Goal: Task Accomplishment & Management: Complete application form

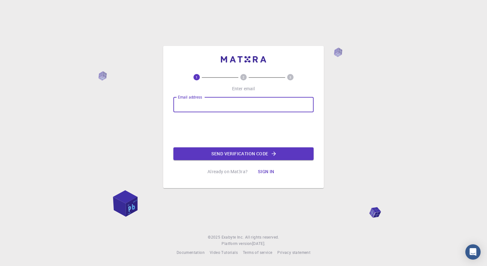
click at [189, 101] on input "Email address" at bounding box center [243, 104] width 140 height 15
type input "khatrijatin226@gmail.com"
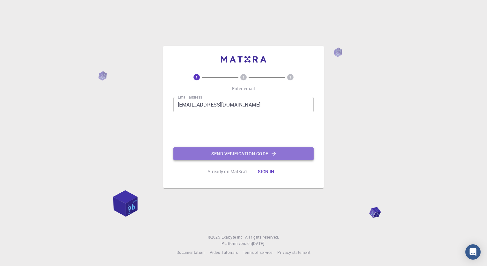
click at [210, 153] on button "Send verification code" at bounding box center [243, 153] width 140 height 13
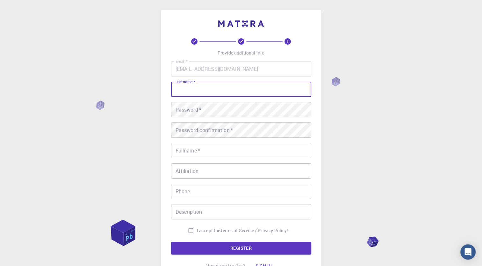
click at [192, 85] on input "username   *" at bounding box center [241, 89] width 140 height 15
type input "jatin"
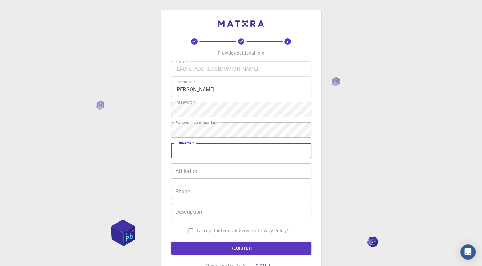
click at [195, 151] on input "Fullname   *" at bounding box center [241, 150] width 140 height 15
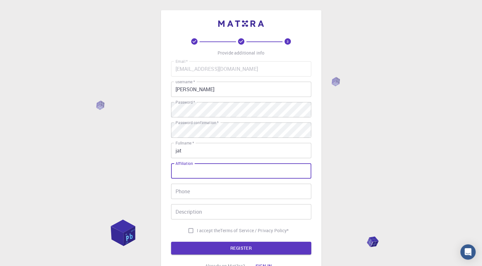
click at [180, 169] on input "Affiliation" at bounding box center [241, 170] width 140 height 15
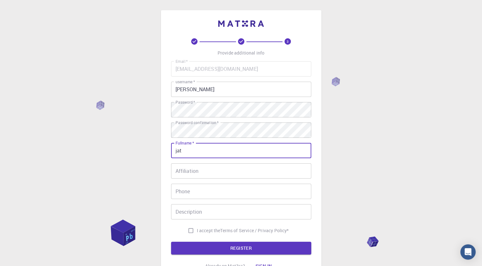
click at [189, 146] on input "jat" at bounding box center [241, 150] width 140 height 15
type input "[PERSON_NAME]"
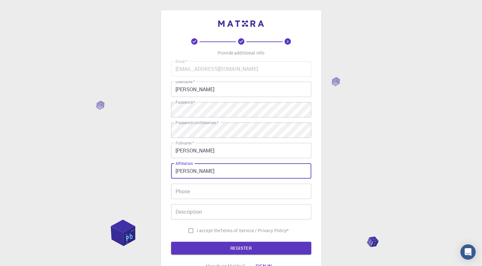
type input "[PERSON_NAME]"
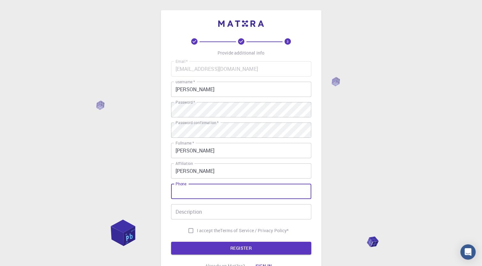
click at [192, 194] on input "Phone" at bounding box center [241, 190] width 140 height 15
type input "+919461130145"
click at [211, 215] on input "Description" at bounding box center [241, 211] width 140 height 15
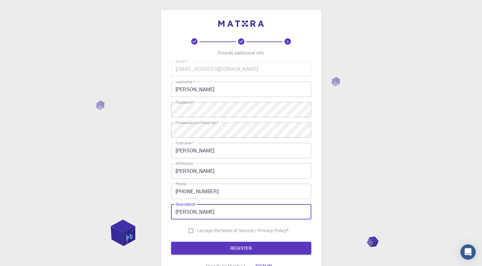
type input "[PERSON_NAME]"
click at [185, 233] on input "I accept the Terms of Service / Privacy Policy *" at bounding box center [191, 230] width 12 height 12
checkbox input "true"
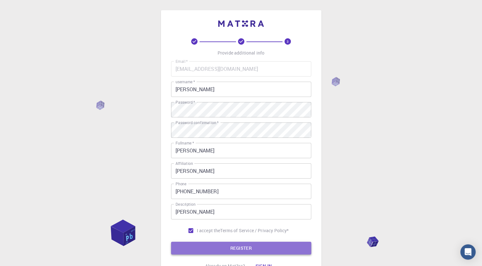
click at [206, 248] on button "REGISTER" at bounding box center [241, 247] width 140 height 13
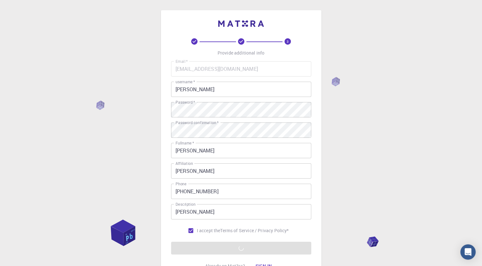
scroll to position [58, 0]
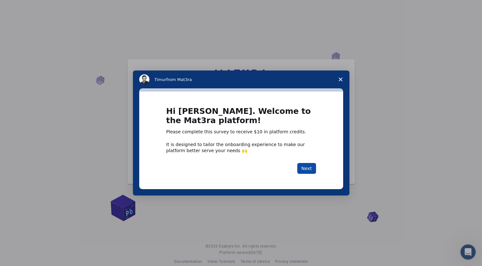
click at [304, 169] on button "Next" at bounding box center [306, 168] width 19 height 11
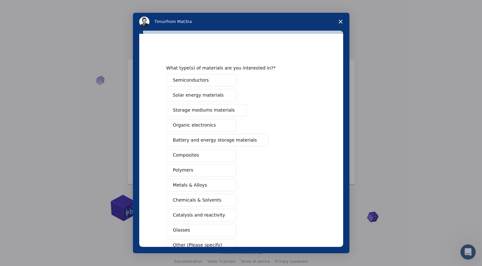
click at [232, 143] on button "Battery and energy storage materials" at bounding box center [217, 140] width 103 height 12
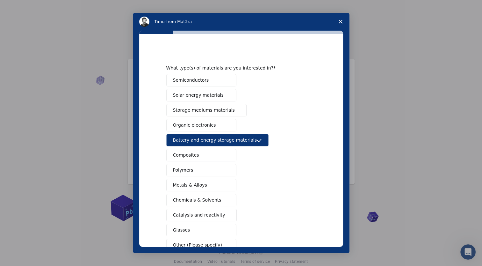
scroll to position [40, 0]
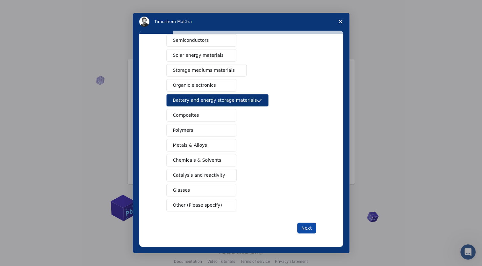
click at [307, 224] on button "Next" at bounding box center [306, 227] width 19 height 11
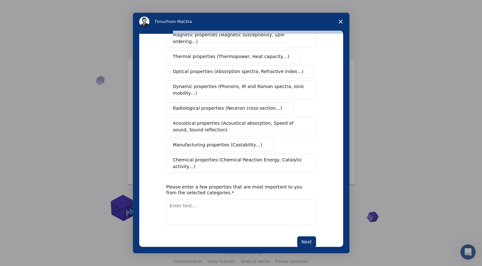
scroll to position [0, 0]
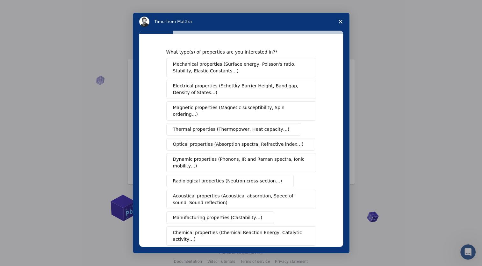
click at [257, 61] on span "Mechanical properties (Surface energy, Poisson's ratio, Stability, Elastic Cons…" at bounding box center [239, 67] width 133 height 13
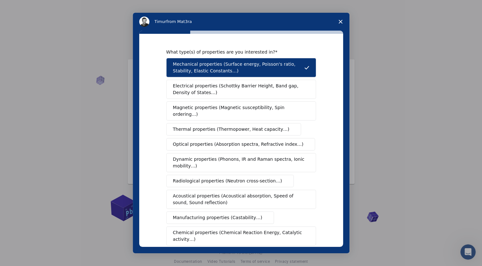
click at [257, 81] on button "Electrical properties (Schottky Barrier Height, Band gap, Density of States…)" at bounding box center [241, 89] width 150 height 19
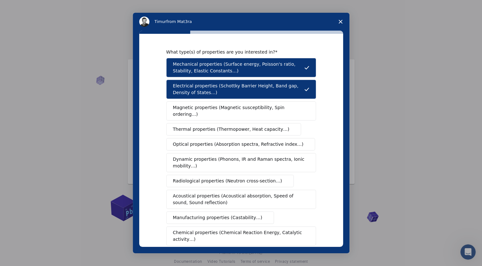
scroll to position [73, 0]
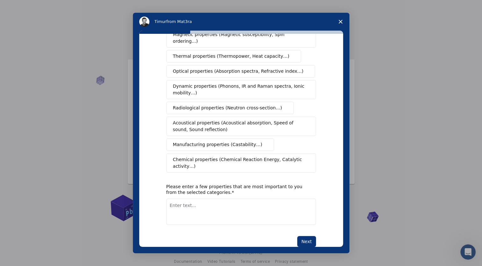
click at [220, 138] on button "Manufacturing properties (Castability…)" at bounding box center [220, 144] width 108 height 12
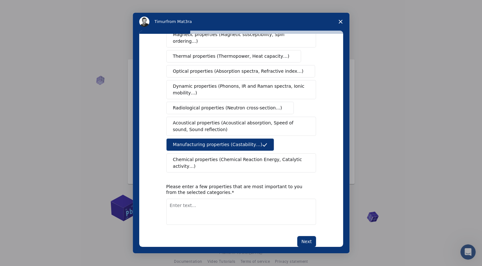
click at [219, 156] on span "Chemical properties (Chemical Reaction Energy, Catalytic activity…)" at bounding box center [239, 162] width 132 height 13
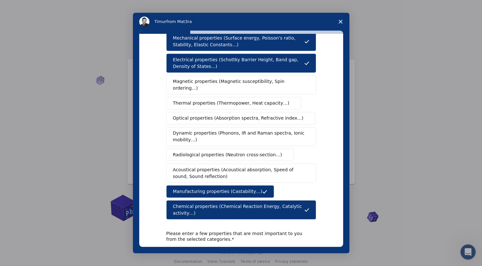
scroll to position [25, 0]
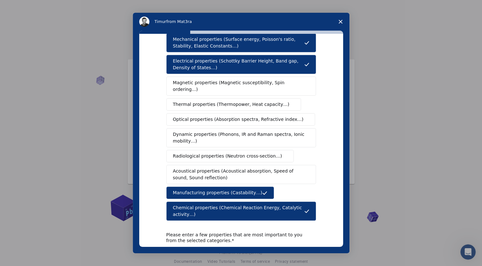
click at [197, 101] on span "Thermal properties (Thermopower, Heat capacity…)" at bounding box center [231, 104] width 117 height 7
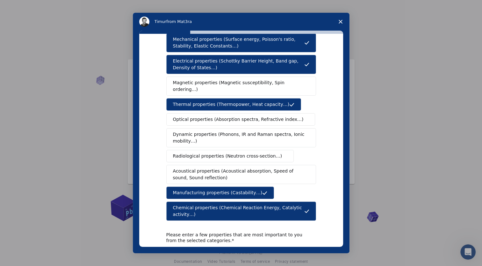
click at [214, 82] on span "Magnetic properties (Magnetic susceptibility, Spin ordering…)" at bounding box center [239, 85] width 132 height 13
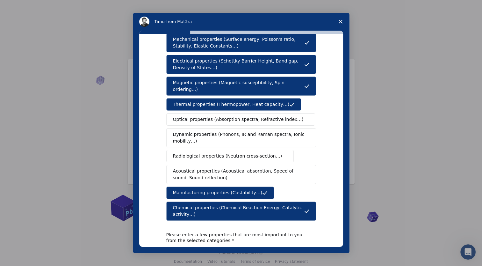
click at [214, 82] on span "Magnetic properties (Magnetic susceptibility, Spin ordering…)" at bounding box center [238, 85] width 131 height 13
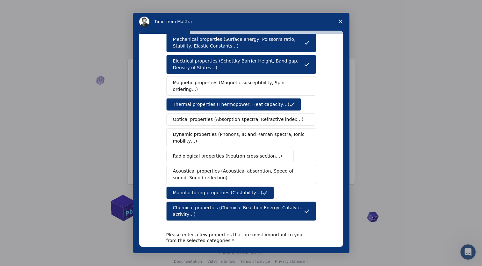
click at [212, 116] on span "Optical properties (Absorption spectra, Refractive index…)" at bounding box center [238, 119] width 131 height 7
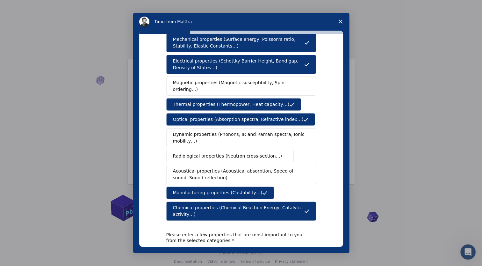
click at [212, 138] on button "Dynamic properties (Phonons, IR and Raman spectra, Ionic mobility…)" at bounding box center [241, 137] width 150 height 19
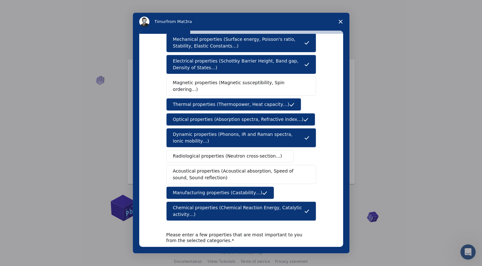
click at [213, 153] on span "Radiological properties (Neutron cross-section…)" at bounding box center [227, 156] width 109 height 7
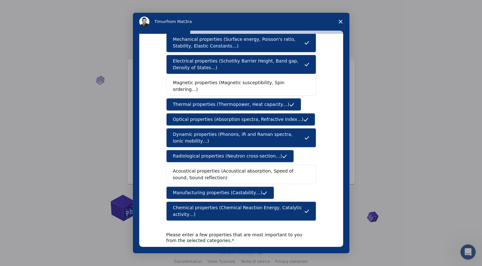
click at [217, 168] on span "Acoustical properties (Acoustical absorption, Speed of sound, Sound reflection)" at bounding box center [239, 174] width 133 height 13
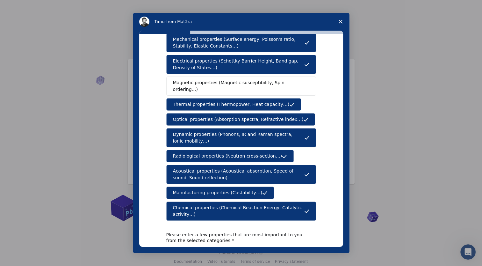
click at [222, 85] on span "Magnetic properties (Magnetic susceptibility, Spin ordering…)" at bounding box center [239, 85] width 132 height 13
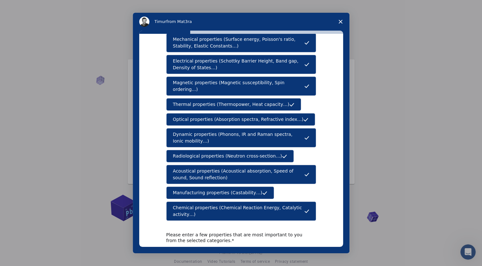
scroll to position [73, 0]
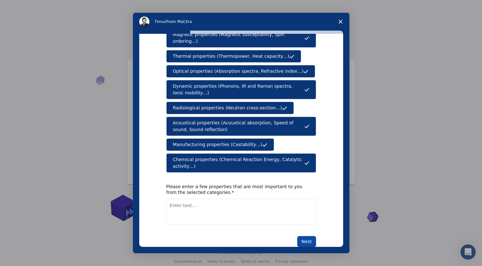
click at [303, 236] on button "Next" at bounding box center [306, 241] width 19 height 11
click at [211, 198] on textarea "Enter text..." at bounding box center [241, 211] width 150 height 26
type textarea "charge cycle"
click at [301, 236] on button "Next" at bounding box center [306, 241] width 19 height 11
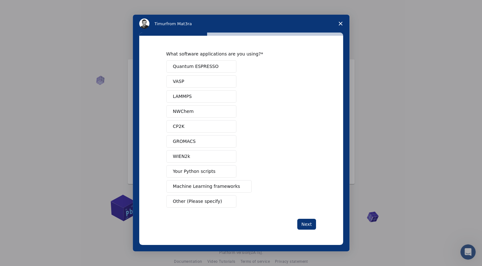
click at [196, 67] on span "Quantum ESPRESSO" at bounding box center [196, 66] width 46 height 7
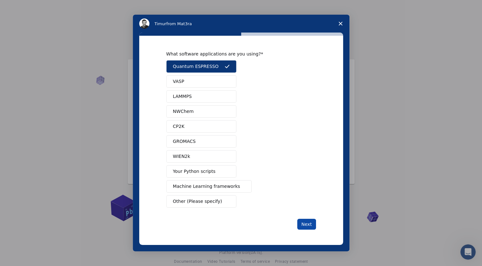
click at [306, 225] on button "Next" at bounding box center [306, 224] width 19 height 11
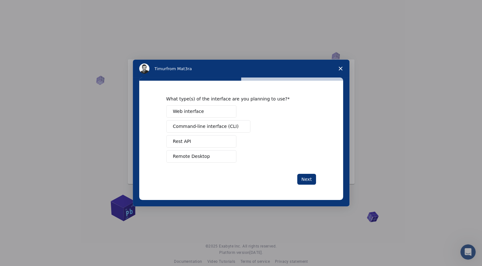
click at [203, 106] on button "Web interface" at bounding box center [201, 111] width 70 height 12
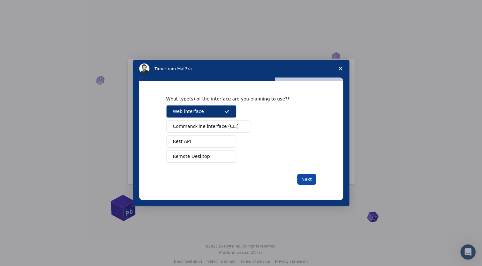
click at [307, 183] on button "Next" at bounding box center [306, 179] width 19 height 11
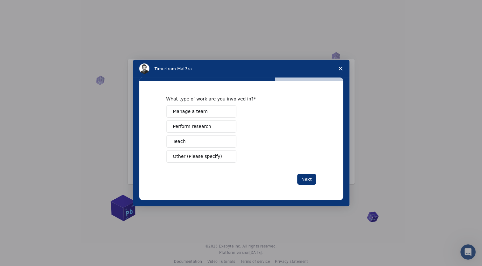
click at [218, 154] on button "Other (Please specify)" at bounding box center [201, 156] width 70 height 12
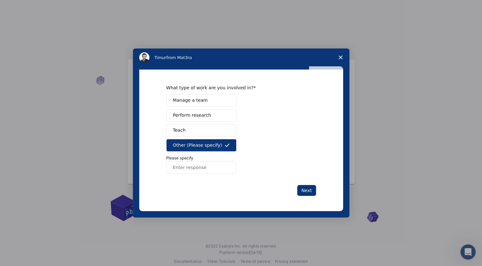
click at [204, 168] on input "Enter response" at bounding box center [201, 167] width 70 height 13
type input "student"
click at [307, 193] on button "Next" at bounding box center [306, 190] width 19 height 11
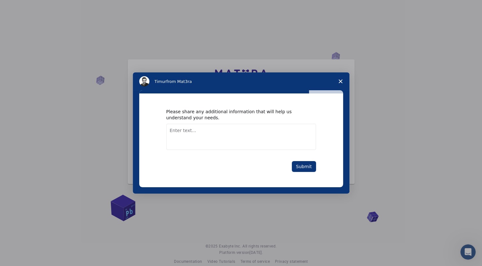
click at [209, 135] on textarea "Enter text..." at bounding box center [241, 137] width 150 height 26
type textarea "n"
type textarea "sodiam ion battery"
click at [306, 165] on button "Submit" at bounding box center [304, 166] width 24 height 11
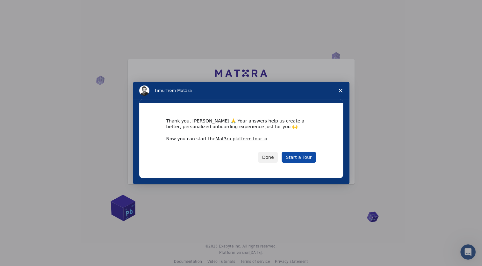
click at [306, 161] on link "Start a Tour" at bounding box center [299, 157] width 34 height 11
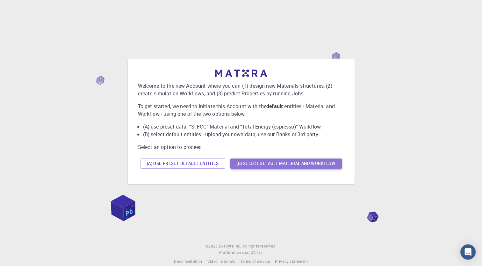
click at [279, 167] on button "(B) Select default material and workflow" at bounding box center [285, 163] width 111 height 10
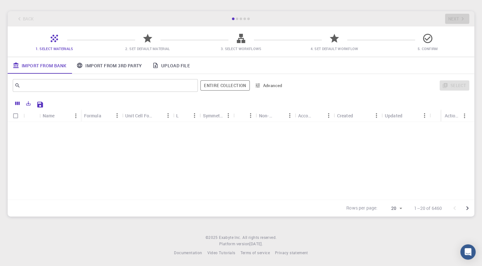
scroll to position [202, 0]
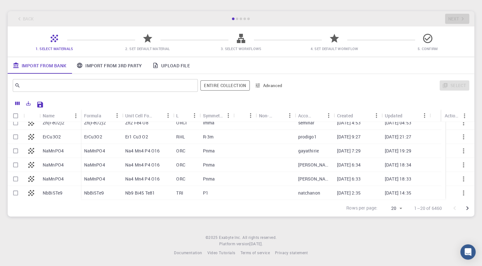
click at [54, 153] on p "NaMnPO4" at bounding box center [53, 150] width 21 height 6
checkbox input "true"
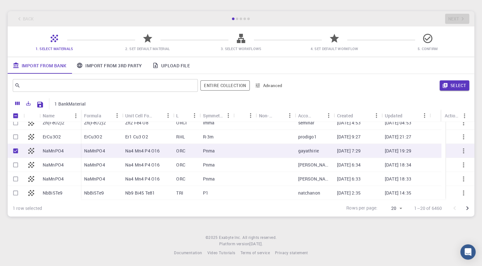
click at [51, 168] on div "NaMnPO4" at bounding box center [59, 165] width 41 height 14
checkbox input "true"
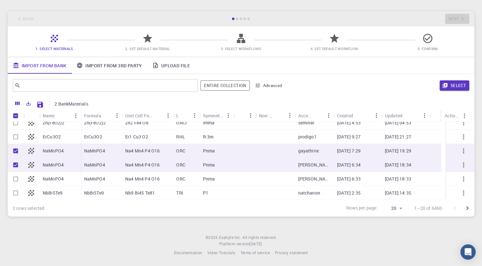
click at [55, 176] on p "NaMnPO4" at bounding box center [53, 179] width 21 height 6
checkbox input "true"
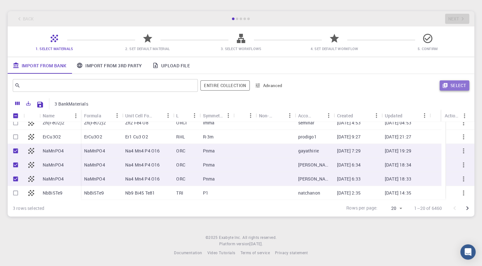
click at [448, 85] on button "Select" at bounding box center [455, 85] width 30 height 10
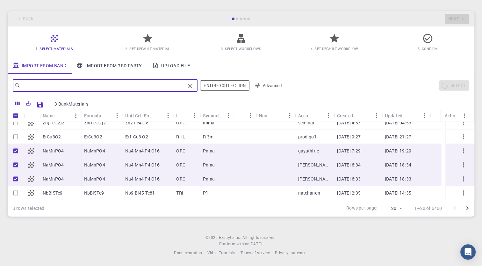
click at [92, 85] on input "text" at bounding box center [102, 85] width 165 height 9
type input "na"
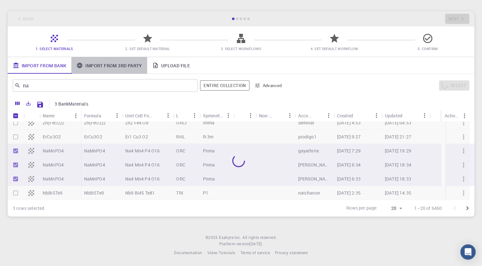
click at [102, 63] on link "Import From 3rd Party" at bounding box center [108, 65] width 75 height 17
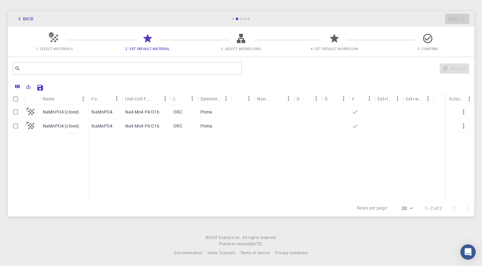
click at [271, 222] on div "Initial Account Setup for [PERSON_NAME] Select Materials, Workflows and assign …" at bounding box center [241, 100] width 482 height 247
click at [239, 42] on icon at bounding box center [241, 38] width 8 height 9
click at [241, 35] on icon at bounding box center [241, 38] width 8 height 9
